Goal: Information Seeking & Learning: Learn about a topic

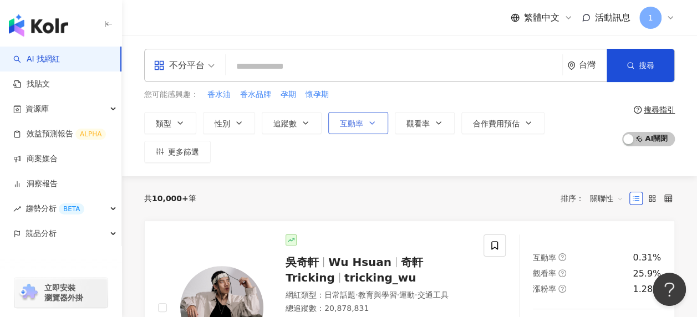
click at [340, 121] on span "互動率" at bounding box center [351, 123] width 23 height 9
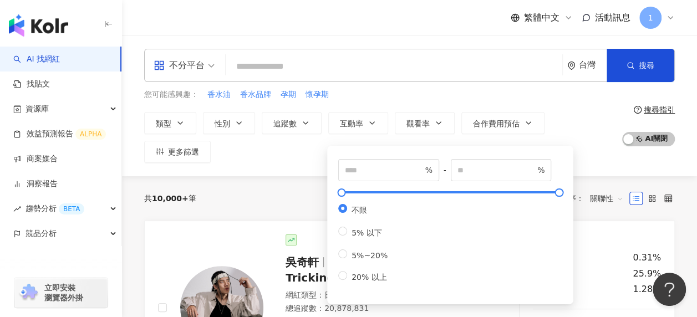
click at [368, 260] on div "不限 5% 以下 5%~20% 20% 以上" at bounding box center [367, 243] width 58 height 79
click at [365, 255] on span "5%~20%" at bounding box center [369, 255] width 45 height 9
type input "*"
type input "**"
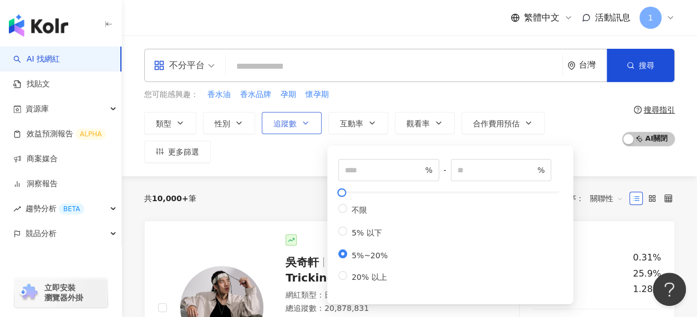
click at [272, 129] on button "追蹤數" at bounding box center [292, 123] width 60 height 22
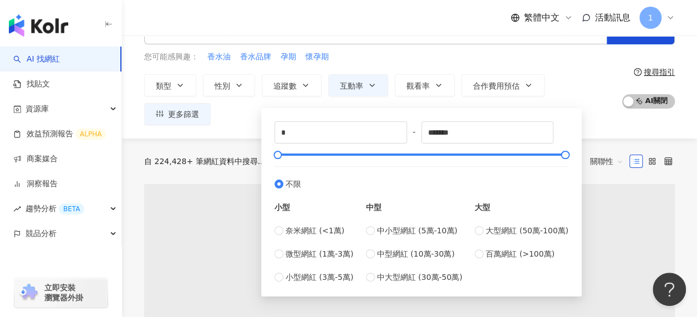
scroll to position [55, 0]
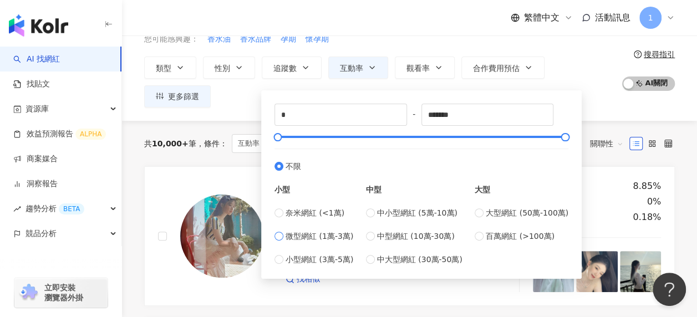
click at [320, 235] on span "微型網紅 (1萬-3萬)" at bounding box center [319, 236] width 68 height 12
type input "*****"
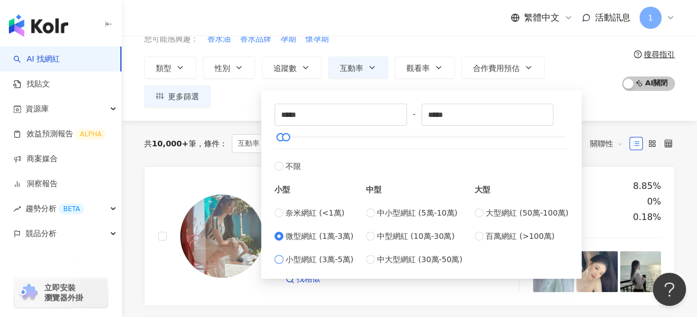
click at [327, 260] on span "小型網紅 (3萬-5萬)" at bounding box center [319, 259] width 68 height 12
type input "*****"
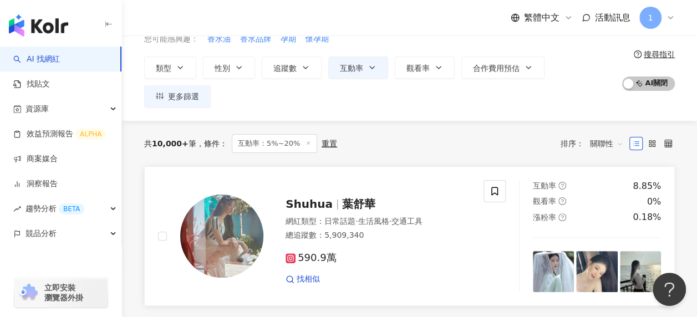
click at [214, 180] on div at bounding box center [210, 236] width 105 height 113
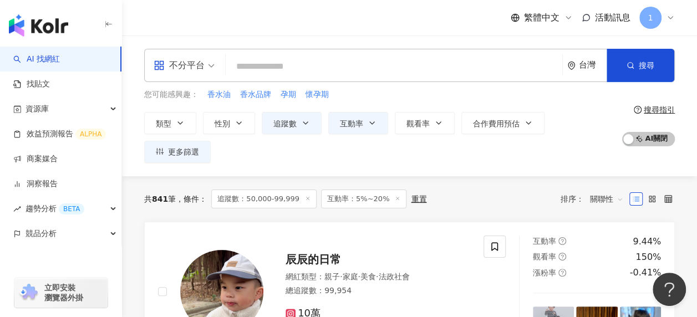
click at [269, 64] on input "search" at bounding box center [394, 66] width 328 height 21
click at [244, 121] on button "性別" at bounding box center [229, 123] width 52 height 22
click at [247, 165] on label "女" at bounding box center [259, 158] width 25 height 12
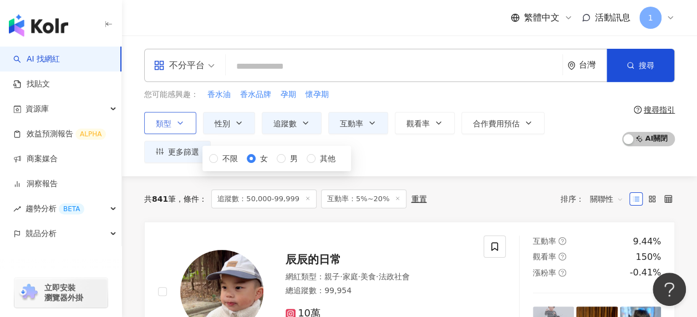
click at [172, 125] on button "類型" at bounding box center [170, 123] width 52 height 22
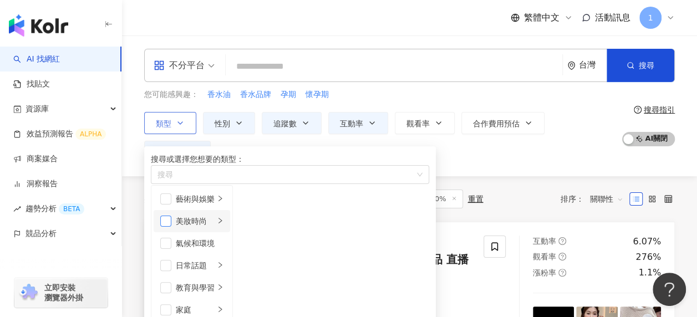
click at [168, 227] on span "button" at bounding box center [165, 221] width 11 height 11
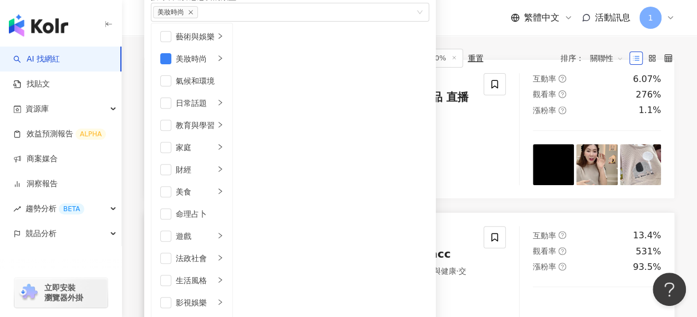
scroll to position [222, 0]
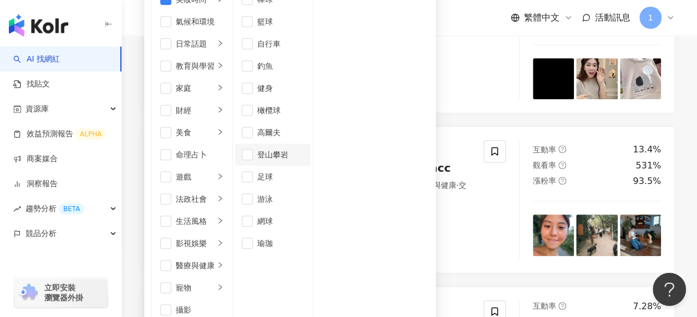
scroll to position [140, 0]
click at [253, 238] on span "button" at bounding box center [247, 243] width 11 height 11
click at [253, 216] on span "button" at bounding box center [247, 221] width 11 height 11
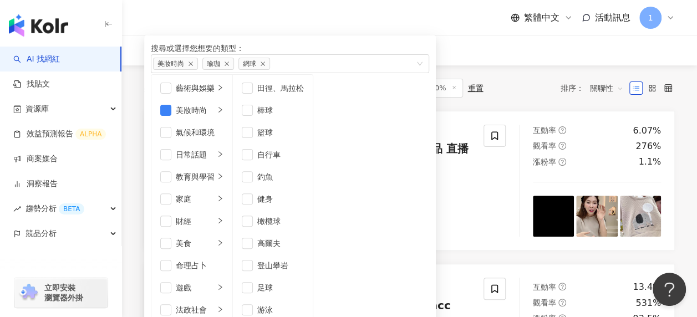
scroll to position [328, 0]
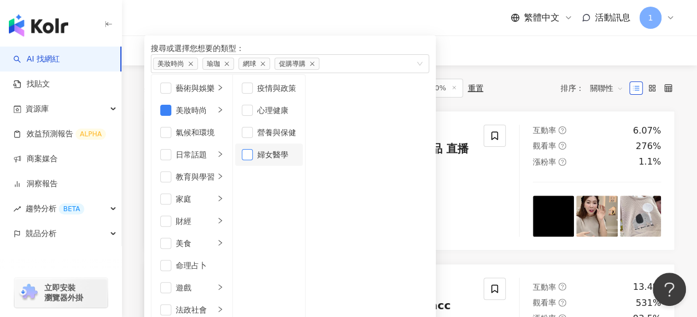
click at [253, 160] on span "button" at bounding box center [247, 154] width 11 height 11
click at [253, 138] on span "button" at bounding box center [247, 132] width 11 height 11
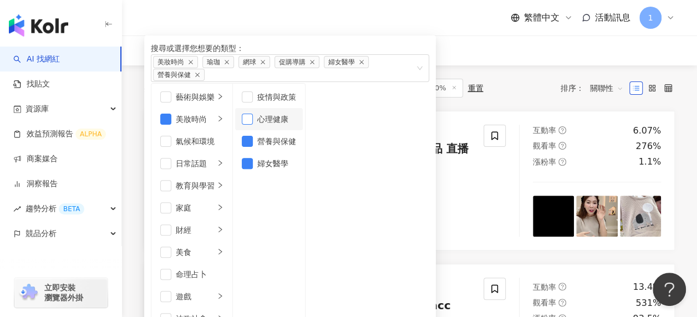
click at [253, 125] on span "button" at bounding box center [247, 119] width 11 height 11
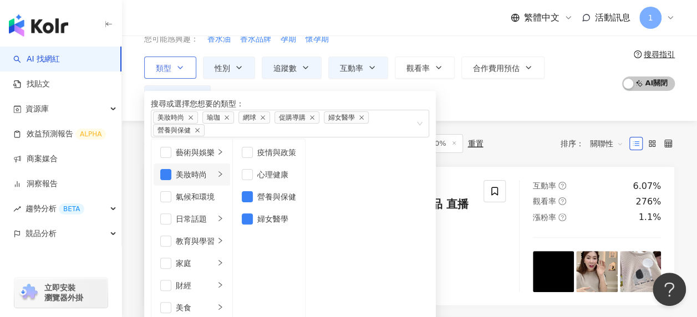
click at [223, 177] on icon "right" at bounding box center [220, 174] width 7 height 7
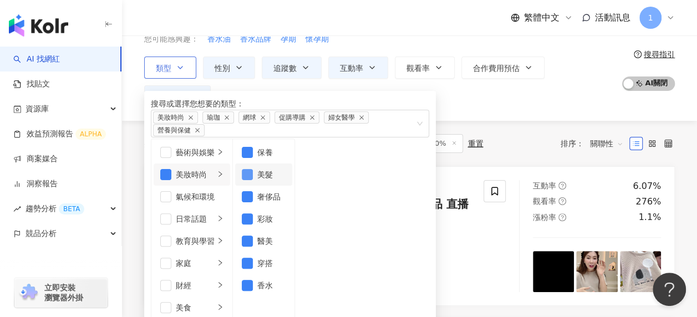
click at [253, 180] on span "button" at bounding box center [247, 174] width 11 height 11
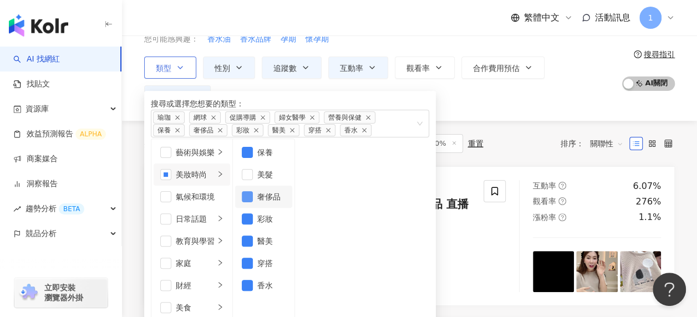
click at [253, 202] on span "button" at bounding box center [247, 196] width 11 height 11
click at [253, 224] on span "button" at bounding box center [247, 218] width 11 height 11
click at [253, 247] on span "button" at bounding box center [247, 241] width 11 height 11
click at [292, 252] on li "醫美" at bounding box center [263, 241] width 57 height 22
click at [253, 269] on span "button" at bounding box center [247, 263] width 11 height 11
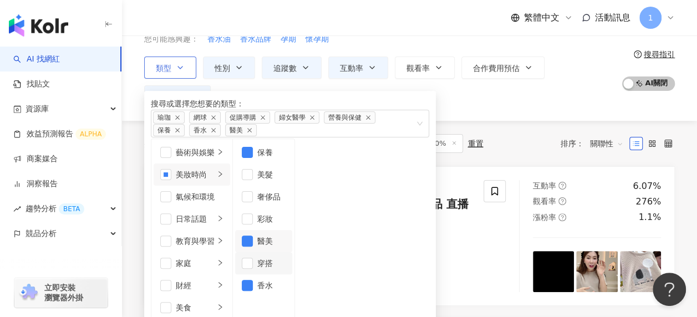
scroll to position [7, 0]
click at [253, 291] on span "button" at bounding box center [247, 285] width 11 height 11
click at [493, 133] on div "共 420 筆 條件 ： 性別：女 追蹤數：50,000-99,999 互動率：5%~20% 重置 排序： 關聯性" at bounding box center [409, 143] width 530 height 45
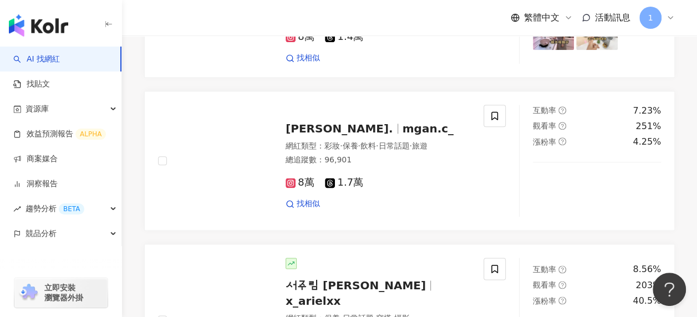
scroll to position [554, 0]
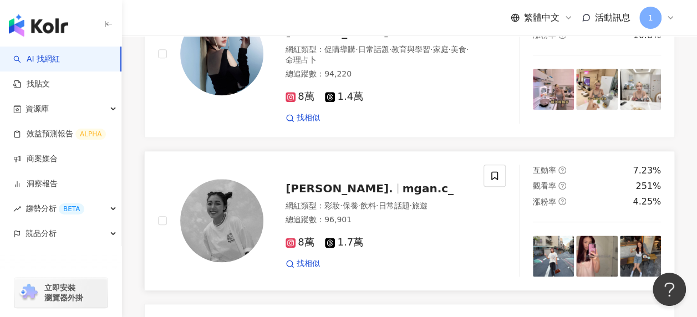
click at [402, 182] on span "mgan.c_" at bounding box center [427, 188] width 51 height 13
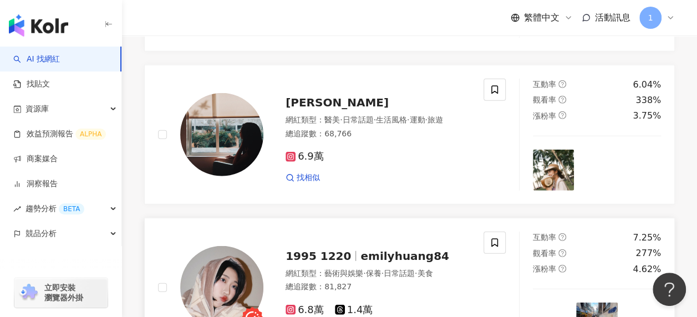
scroll to position [1330, 0]
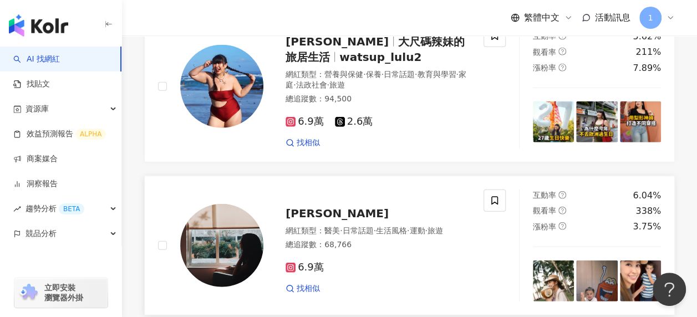
click at [300, 207] on span "艾菲" at bounding box center [336, 213] width 103 height 13
click at [297, 207] on span "艾菲" at bounding box center [336, 213] width 103 height 13
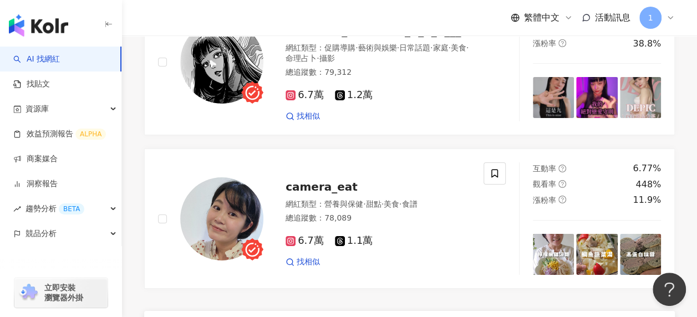
scroll to position [1823, 0]
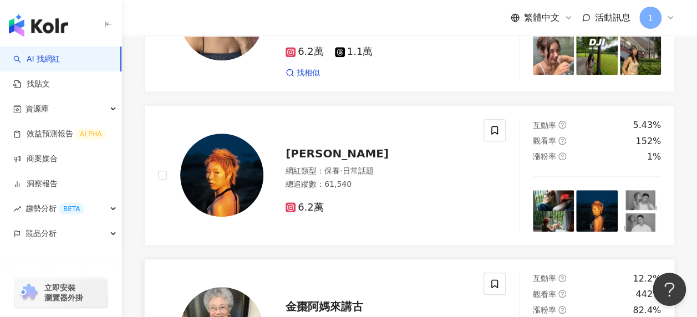
scroll to position [377, 0]
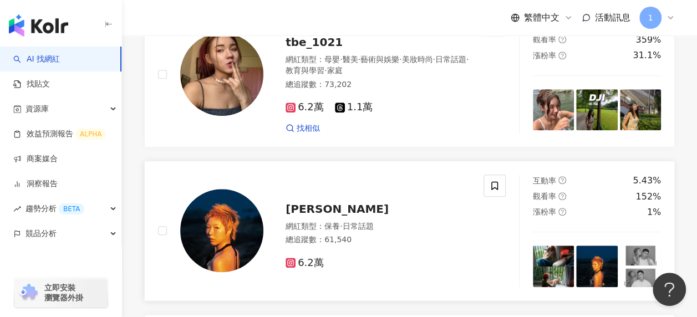
click at [321, 203] on span "[PERSON_NAME]" at bounding box center [336, 208] width 103 height 13
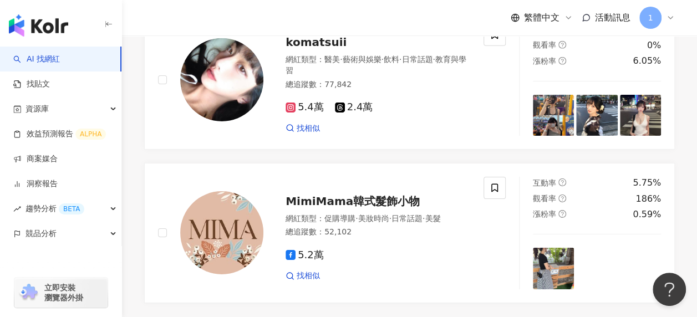
scroll to position [1874, 0]
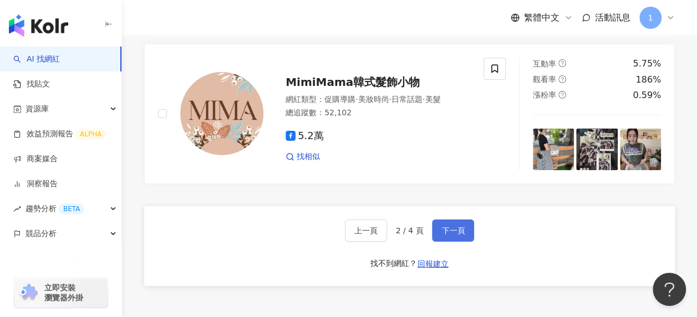
click at [457, 226] on span "下一頁" at bounding box center [452, 230] width 23 height 9
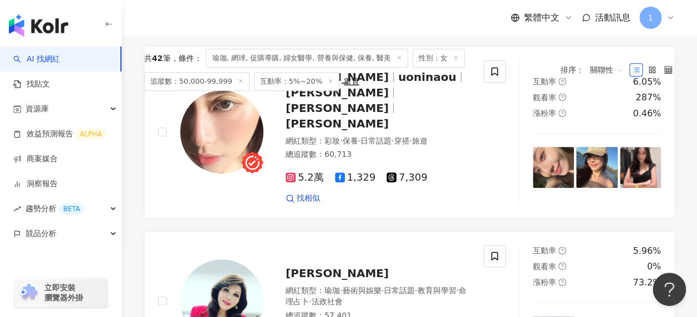
scroll to position [277, 0]
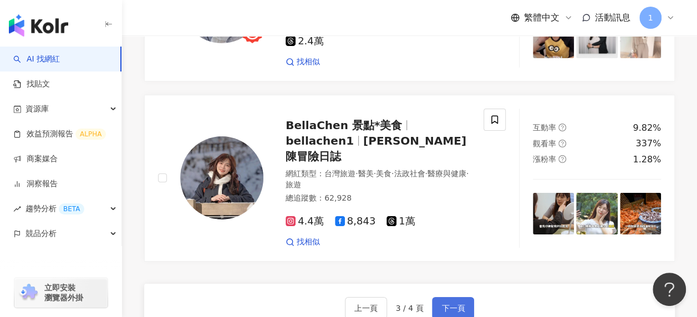
click at [449, 304] on span "下一頁" at bounding box center [452, 308] width 23 height 9
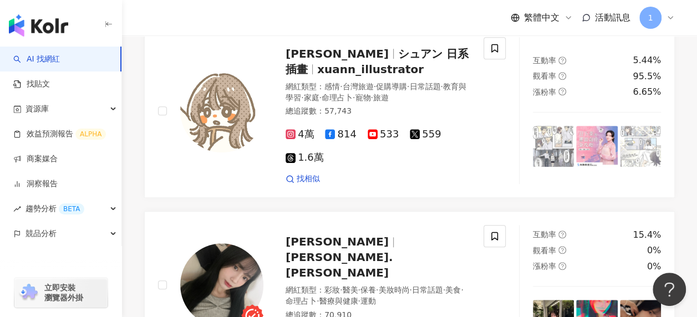
scroll to position [147, 0]
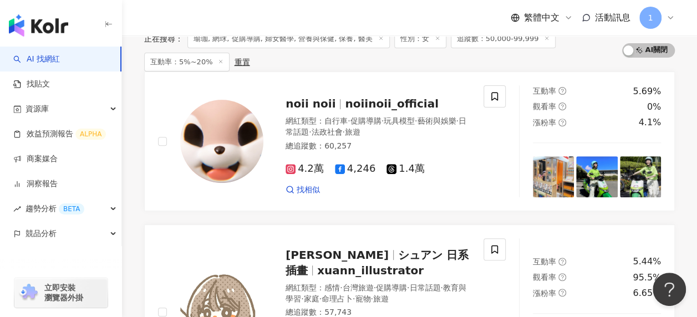
click at [341, 48] on span "瑜珈, 網球, 促購導購, 婦女醫學, 營養與保健, 保養, 醫美" at bounding box center [288, 38] width 202 height 19
click at [382, 39] on line at bounding box center [380, 38] width 3 height 3
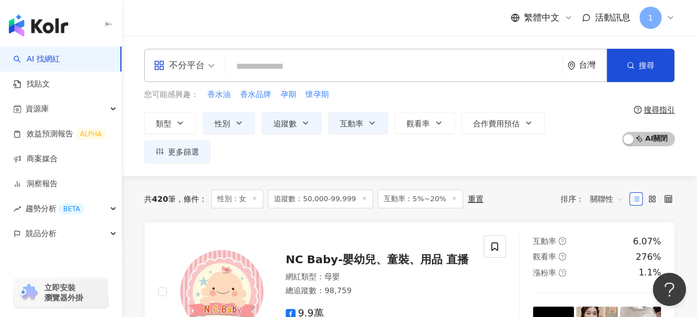
click at [264, 68] on input "search" at bounding box center [394, 66] width 328 height 21
click at [175, 125] on button "類型" at bounding box center [170, 123] width 52 height 22
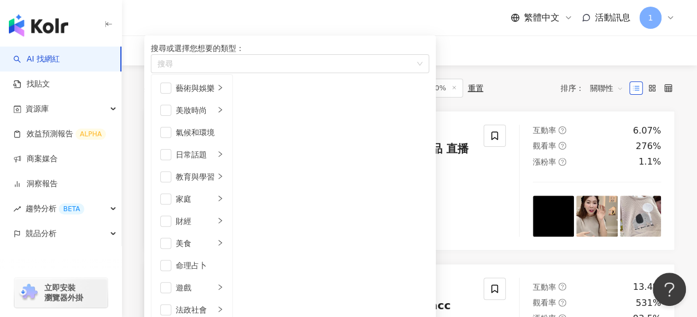
scroll to position [218, 0]
click at [253, 160] on span "button" at bounding box center [247, 154] width 11 height 11
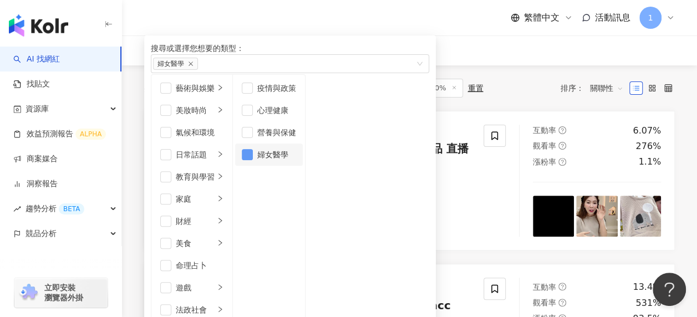
click at [253, 160] on span "button" at bounding box center [247, 154] width 11 height 11
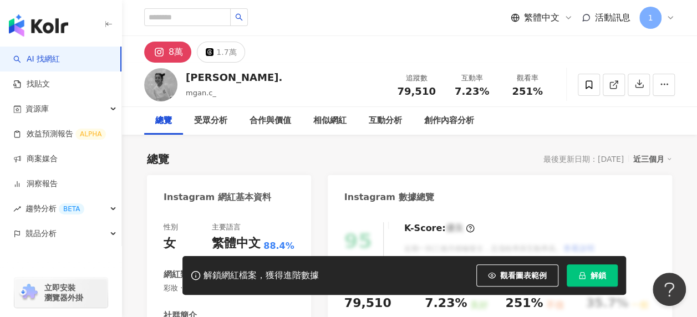
click at [200, 94] on span "mgan.c_" at bounding box center [201, 93] width 30 height 8
drag, startPoint x: 214, startPoint y: 95, endPoint x: 185, endPoint y: 95, distance: 28.8
click at [186, 95] on div "mgan.c_" at bounding box center [234, 93] width 96 height 11
copy span "mgan.c_"
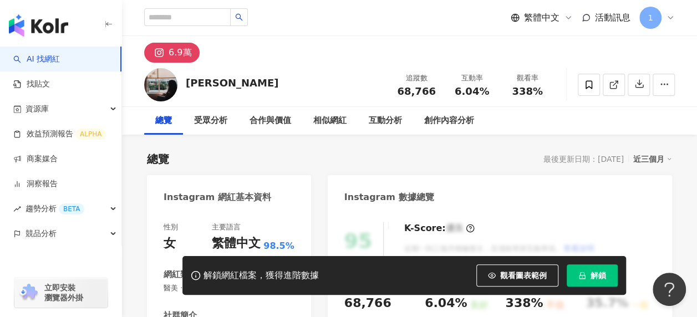
scroll to position [111, 0]
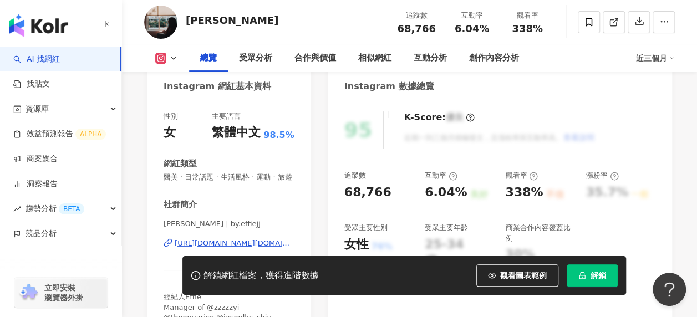
click at [209, 242] on div "https://www.instagram.com/by.effiejj/" at bounding box center [235, 243] width 120 height 10
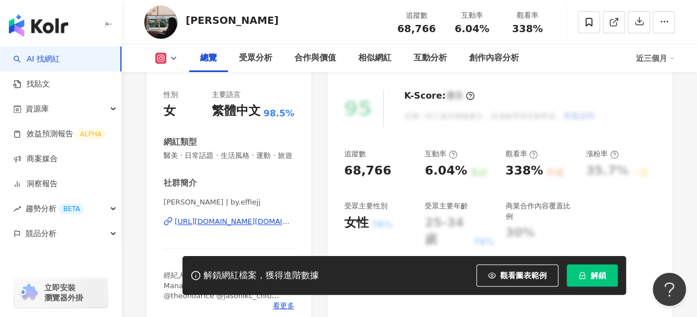
scroll to position [166, 0]
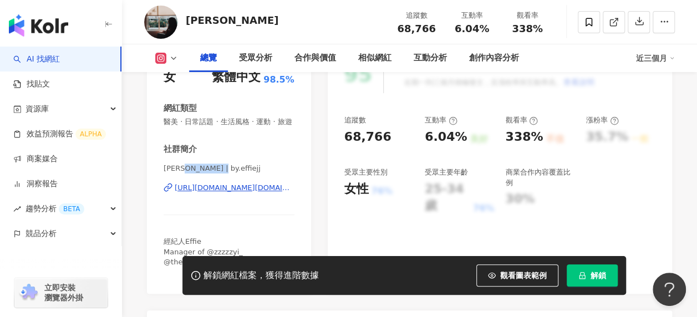
drag, startPoint x: 215, startPoint y: 167, endPoint x: 185, endPoint y: 168, distance: 30.5
click at [185, 168] on span "艾菲 | by.effiejj" at bounding box center [228, 168] width 131 height 10
copy span "by.effiejj"
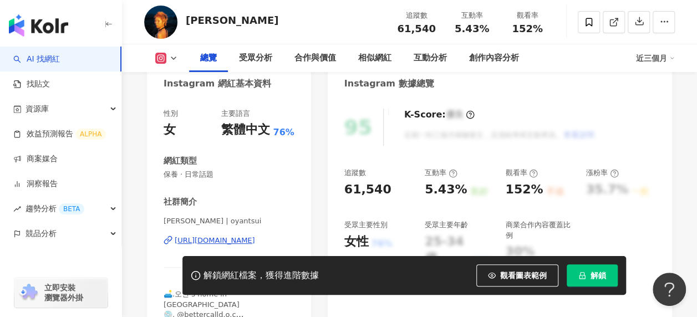
scroll to position [166, 0]
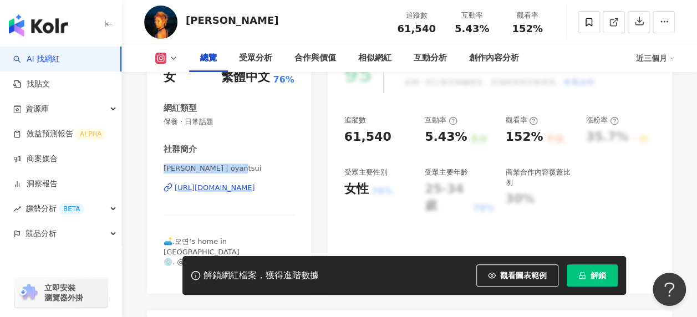
drag, startPoint x: 232, startPoint y: 167, endPoint x: 162, endPoint y: 170, distance: 69.9
click at [162, 170] on div "性別 女 主要語言 繁體中文 76% 網紅類型 保養 · 日常話題 社群簡介 Oyan Tsui | oyantsui [URL][DOMAIN_NAME] …" at bounding box center [229, 169] width 164 height 249
copy span "[PERSON_NAME] | oyantsui"
